Goal: Find specific page/section: Find specific page/section

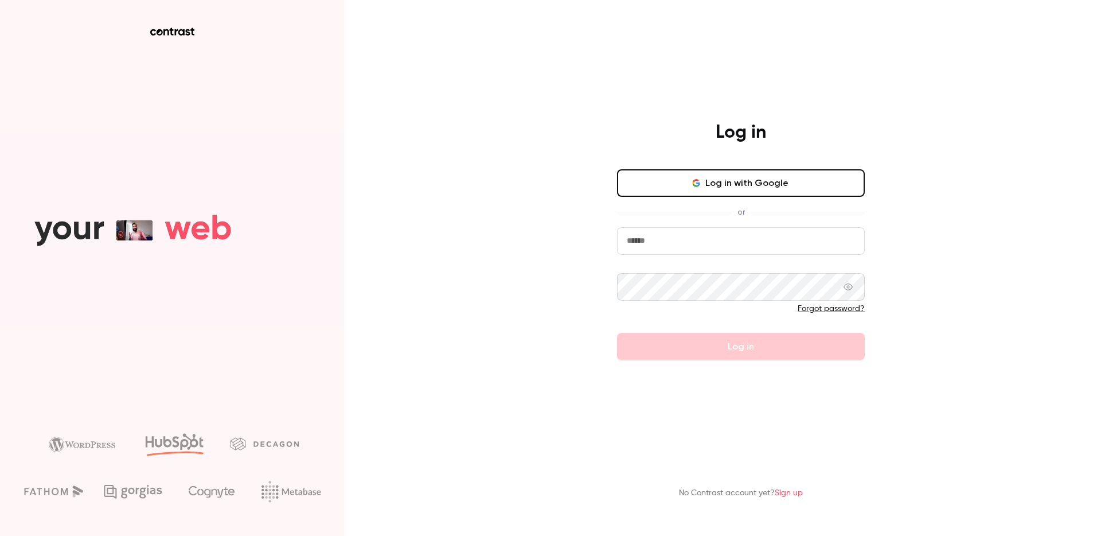
type input "**********"
click at [701, 244] on input "**********" at bounding box center [741, 241] width 248 height 28
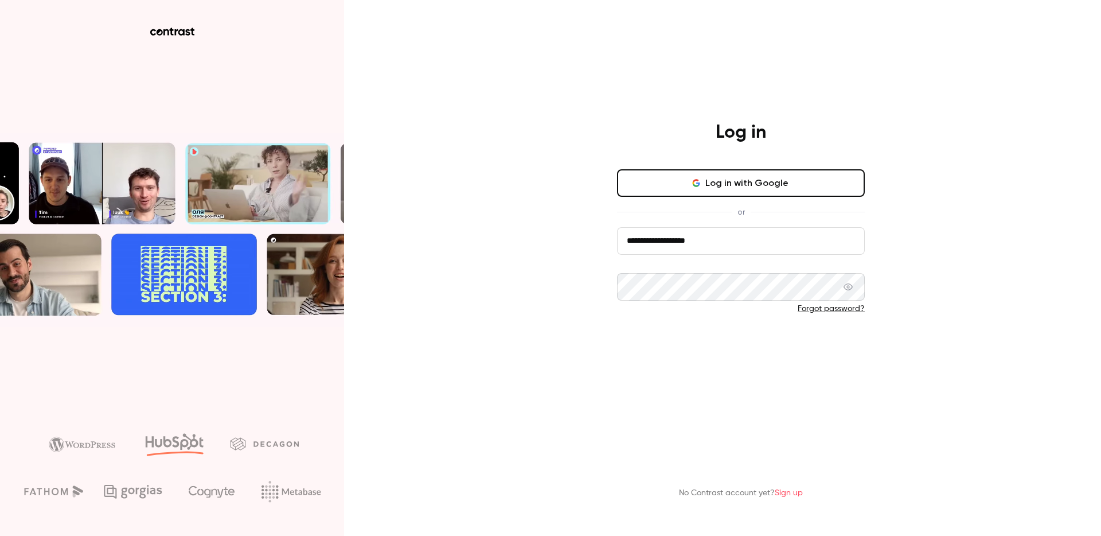
click at [636, 348] on button "Log in" at bounding box center [741, 347] width 248 height 28
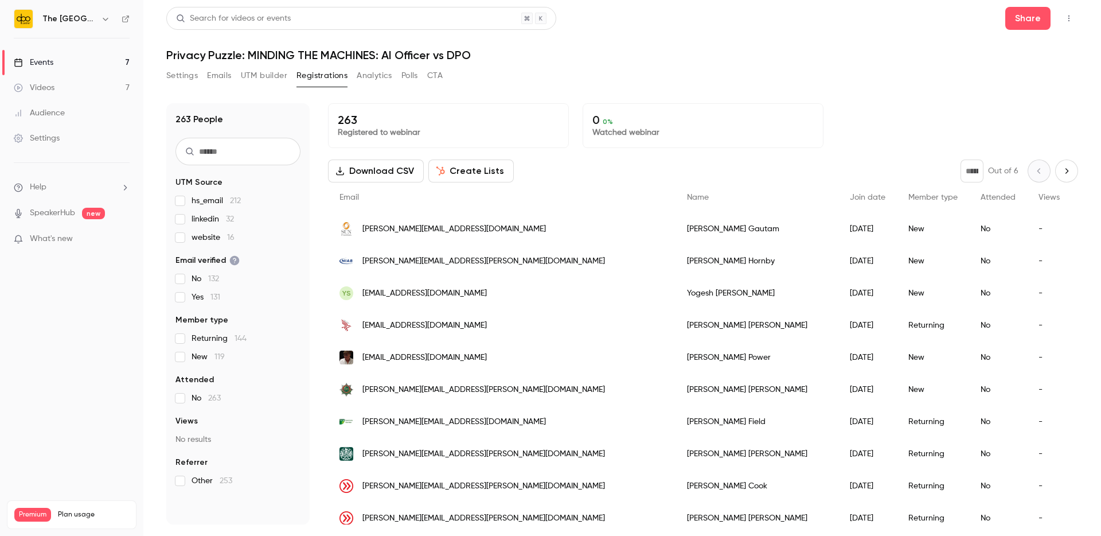
click at [81, 57] on link "Events 7" at bounding box center [71, 62] width 143 height 25
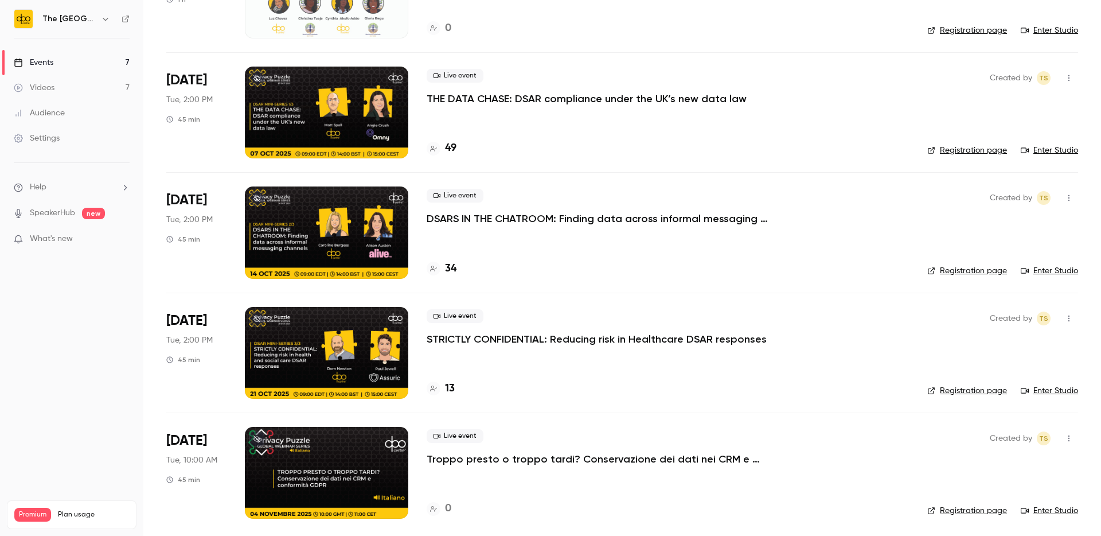
scroll to position [396, 0]
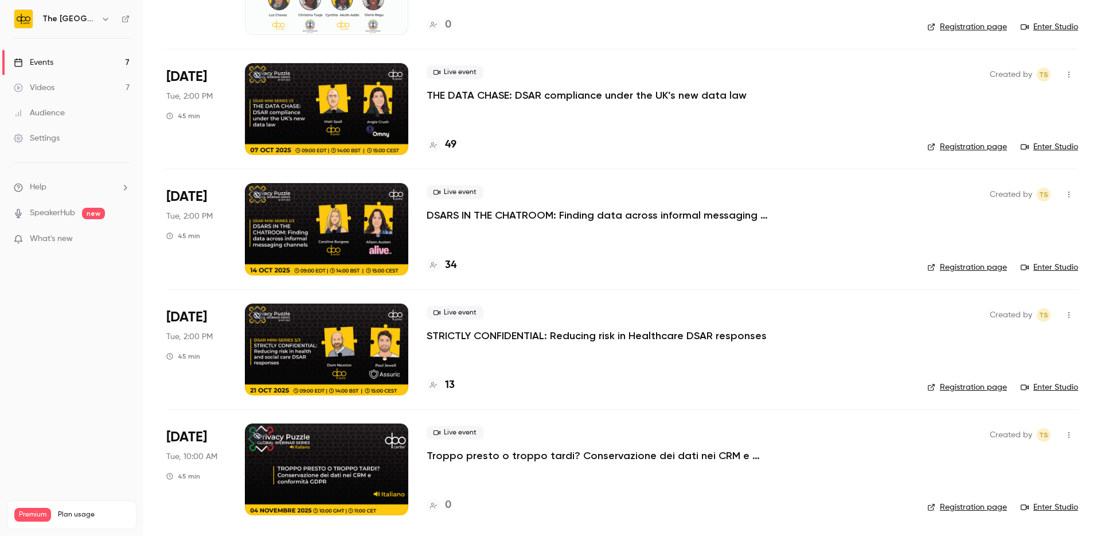
click at [483, 93] on p "THE DATA CHASE: DSAR compliance under the UK’s new data law" at bounding box center [587, 95] width 320 height 14
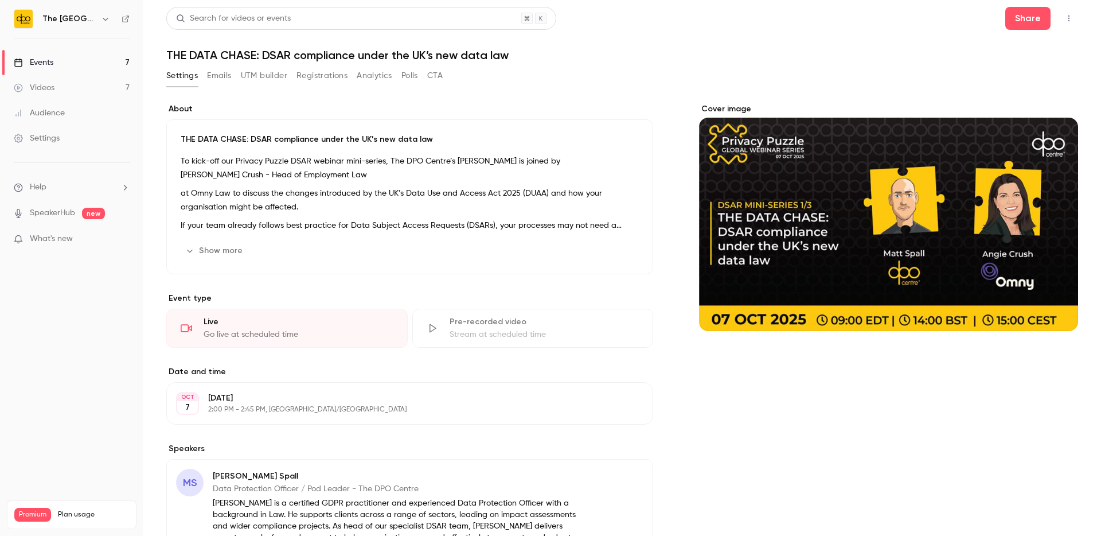
click at [329, 75] on button "Registrations" at bounding box center [321, 76] width 51 height 18
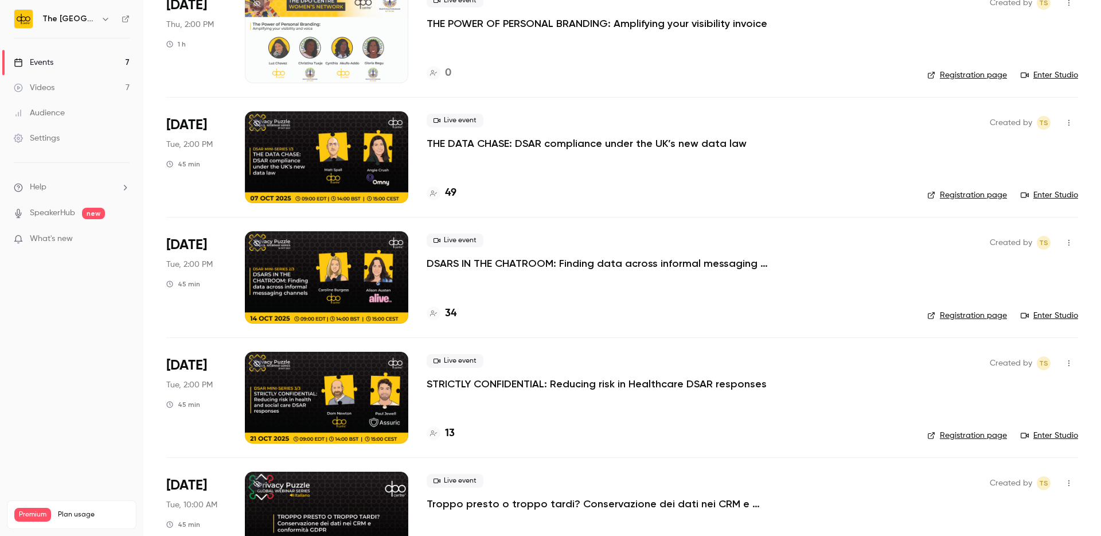
scroll to position [354, 0]
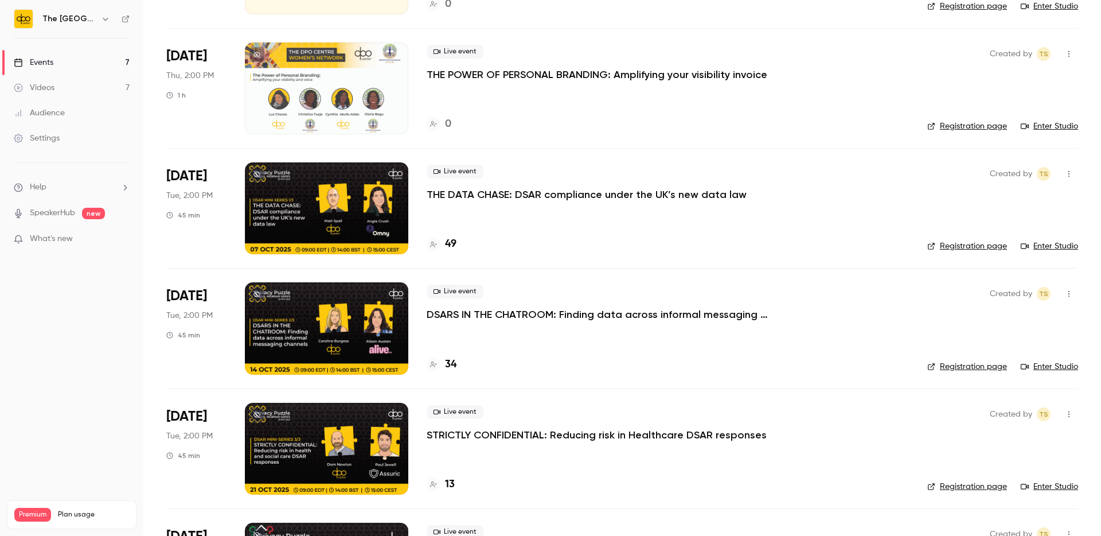
scroll to position [396, 0]
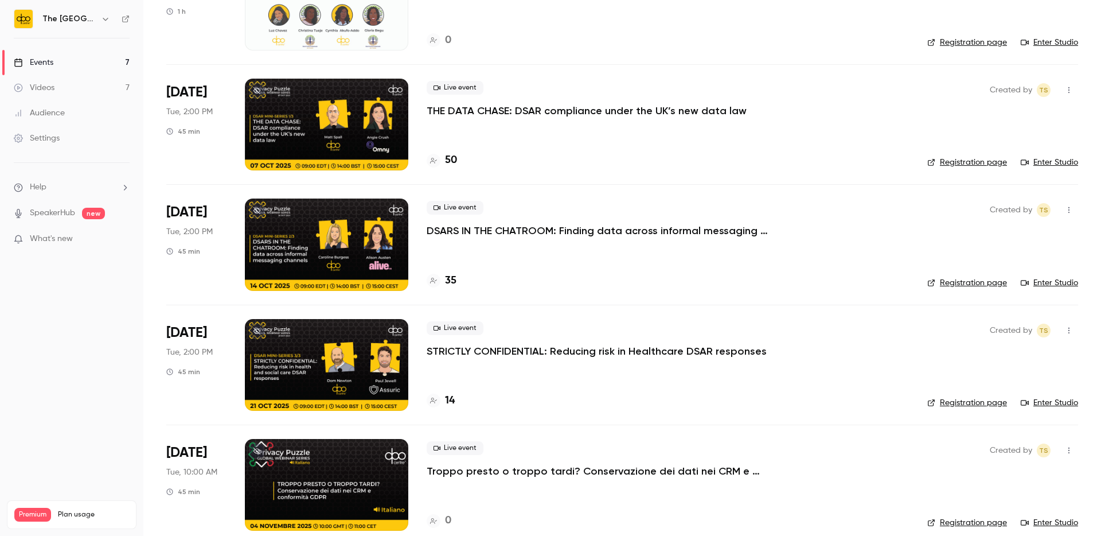
scroll to position [396, 0]
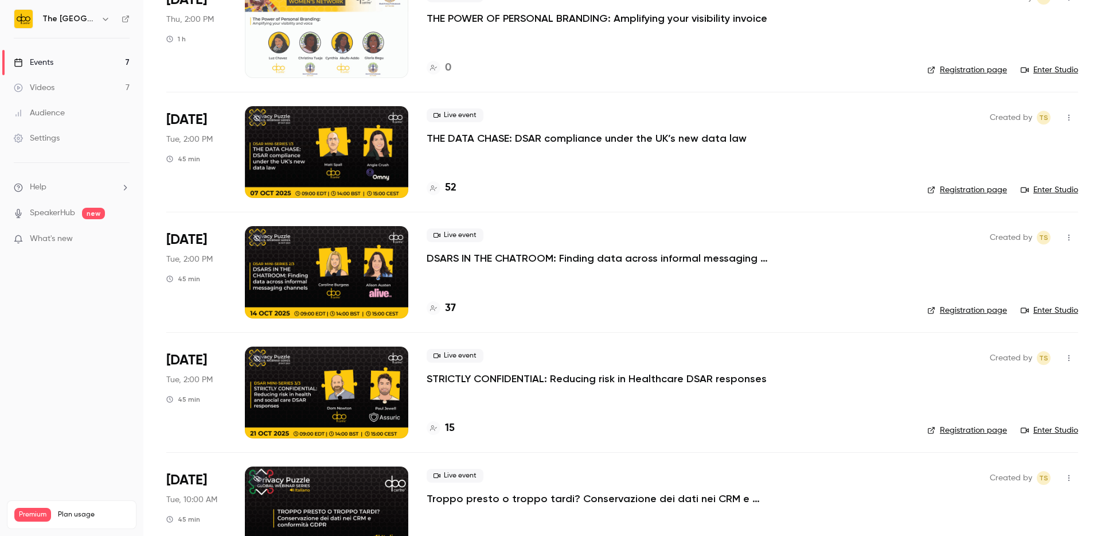
scroll to position [357, 0]
